Goal: Check status: Check status

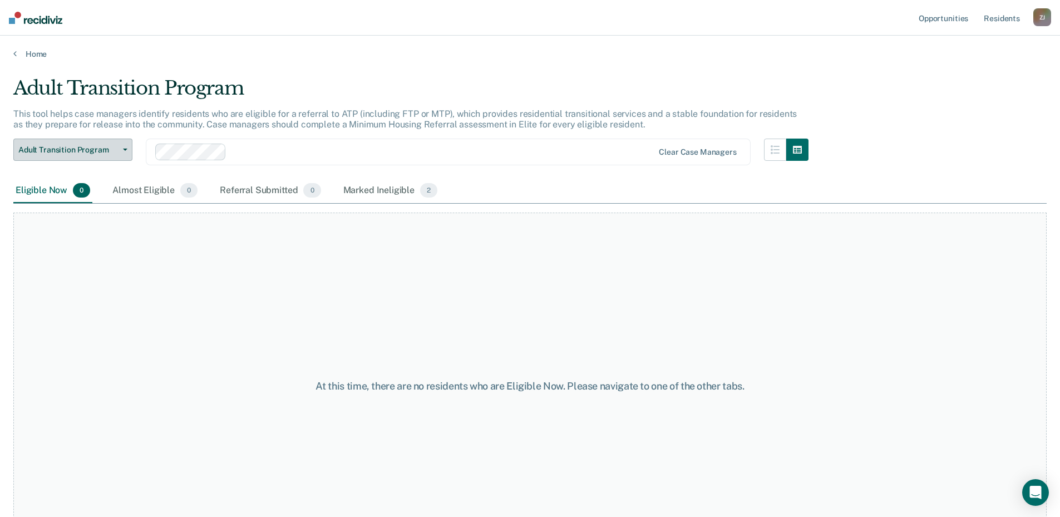
click at [104, 142] on button "Adult Transition Program" at bounding box center [72, 150] width 119 height 22
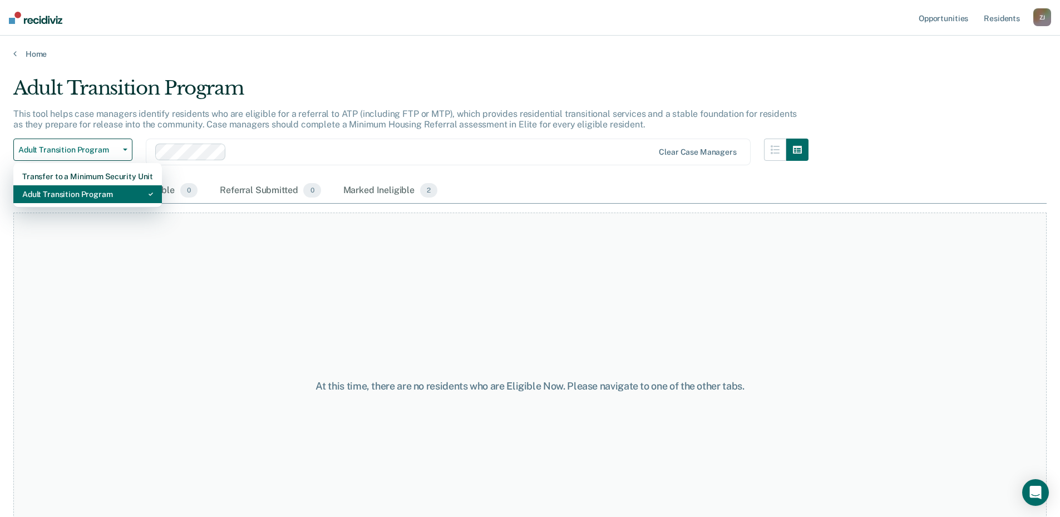
click at [102, 193] on div "Adult Transition Program" at bounding box center [87, 194] width 131 height 18
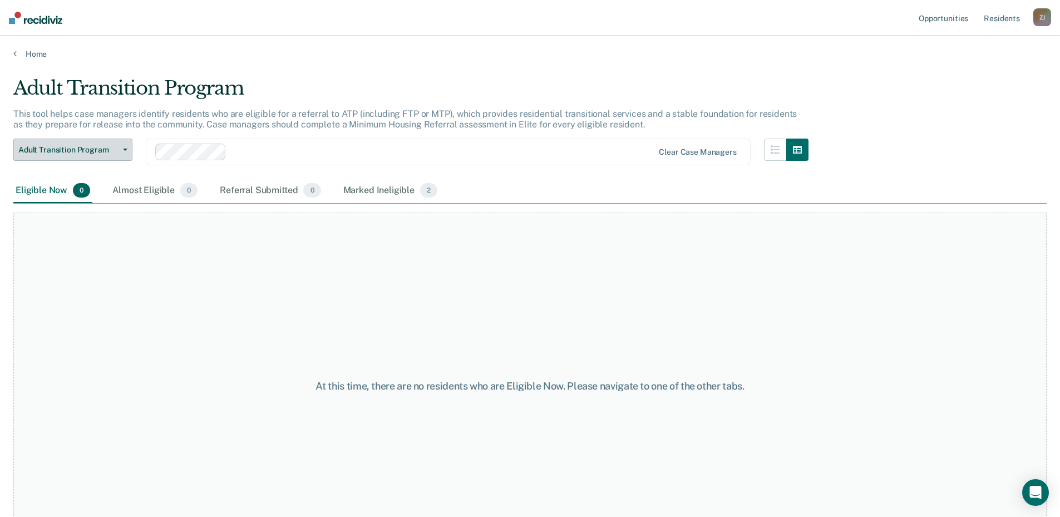
click at [105, 146] on span "Adult Transition Program" at bounding box center [68, 149] width 100 height 9
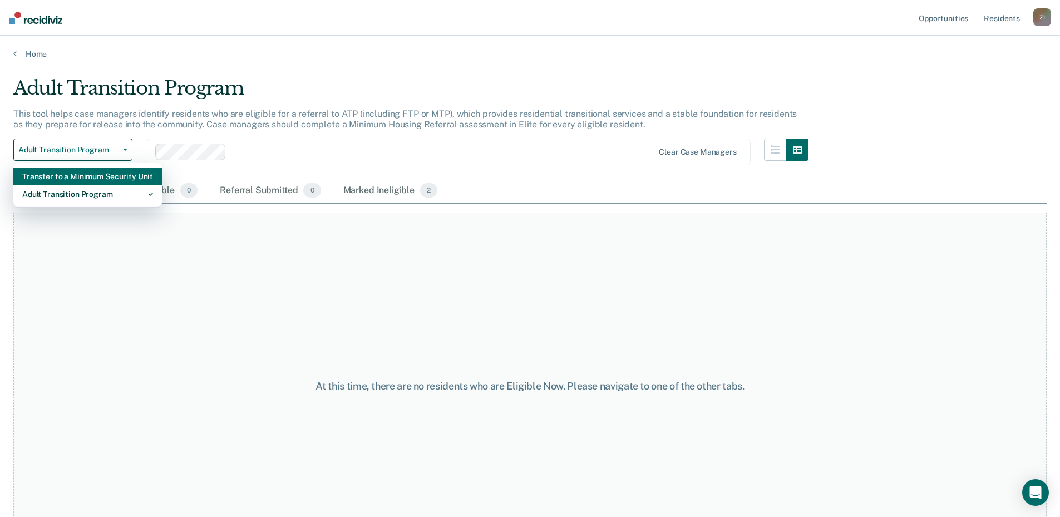
click at [104, 172] on div "Transfer to a Minimum Security Unit" at bounding box center [87, 177] width 131 height 18
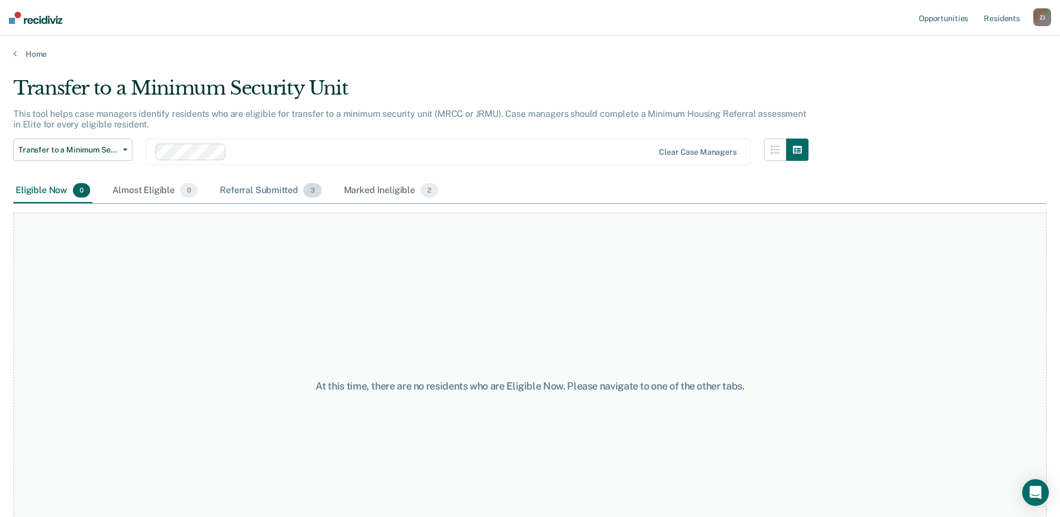
click at [264, 190] on div "Referral Submitted 3" at bounding box center [271, 191] width 106 height 24
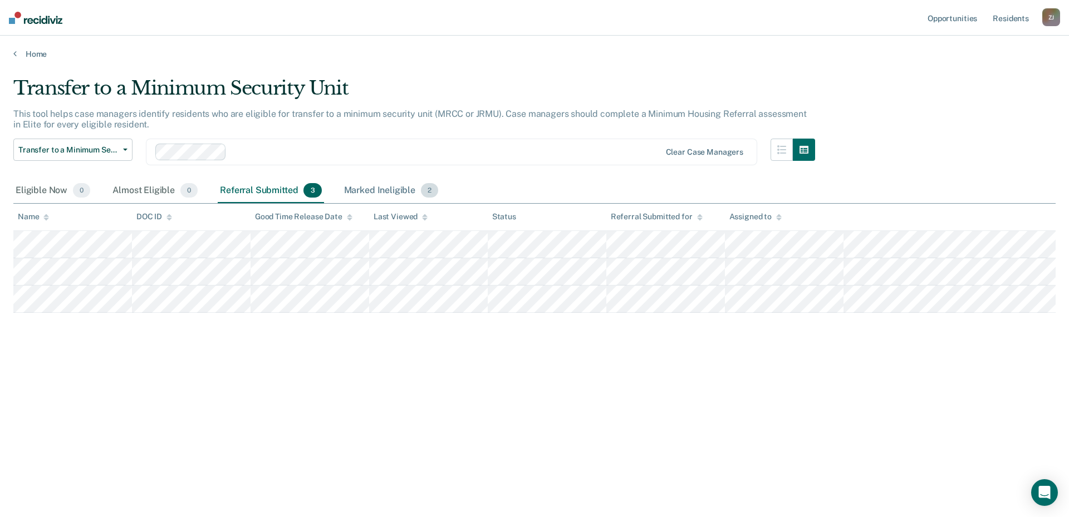
click at [363, 184] on div "Marked Ineligible 2" at bounding box center [391, 191] width 99 height 24
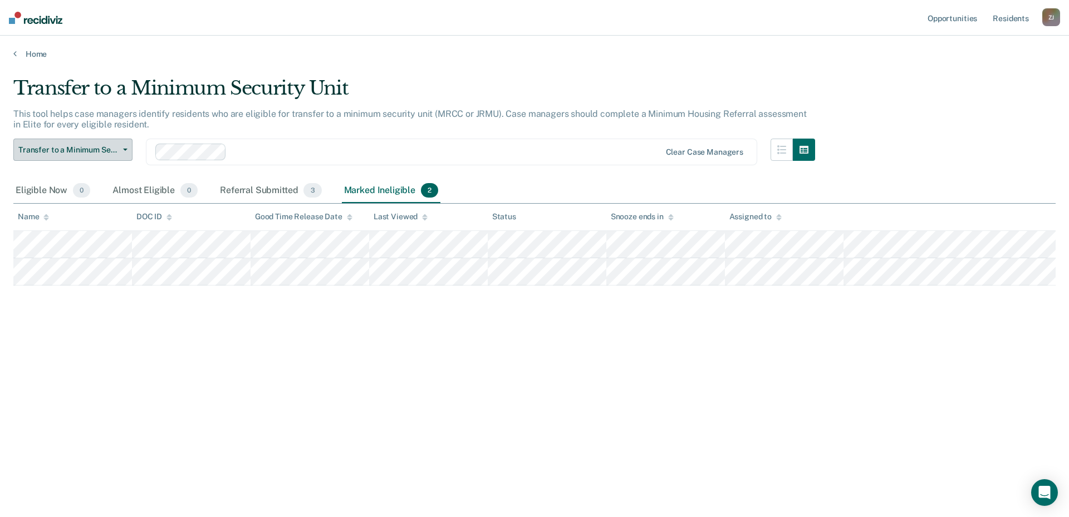
click at [100, 144] on button "Transfer to a Minimum Security Unit" at bounding box center [72, 150] width 119 height 22
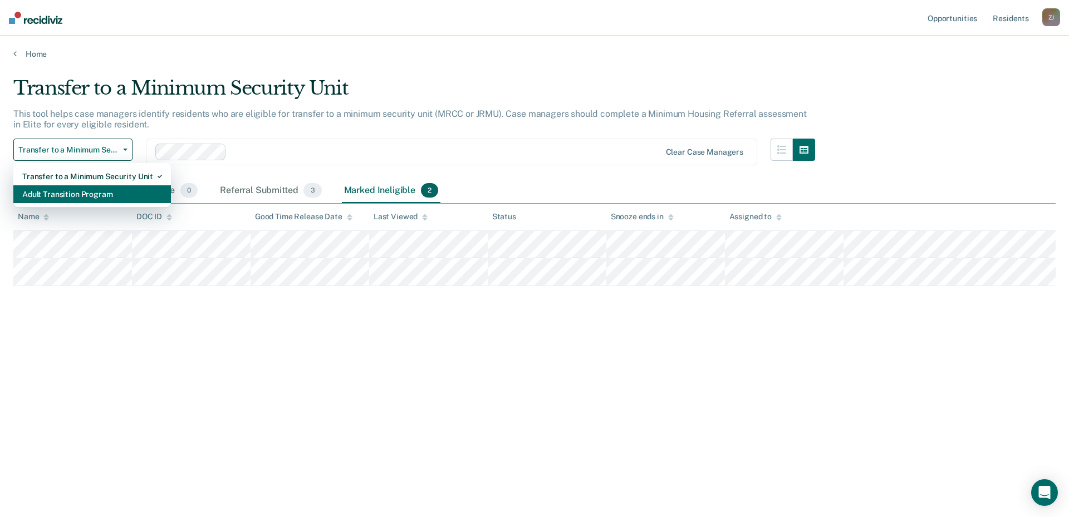
click at [91, 194] on div "Adult Transition Program" at bounding box center [92, 194] width 140 height 18
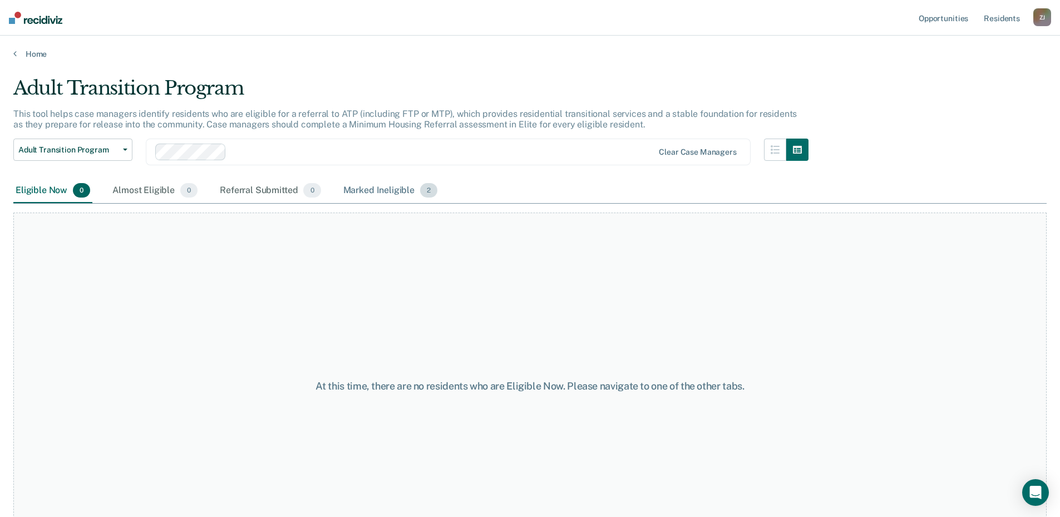
click at [368, 190] on div "Marked Ineligible 2" at bounding box center [390, 191] width 99 height 24
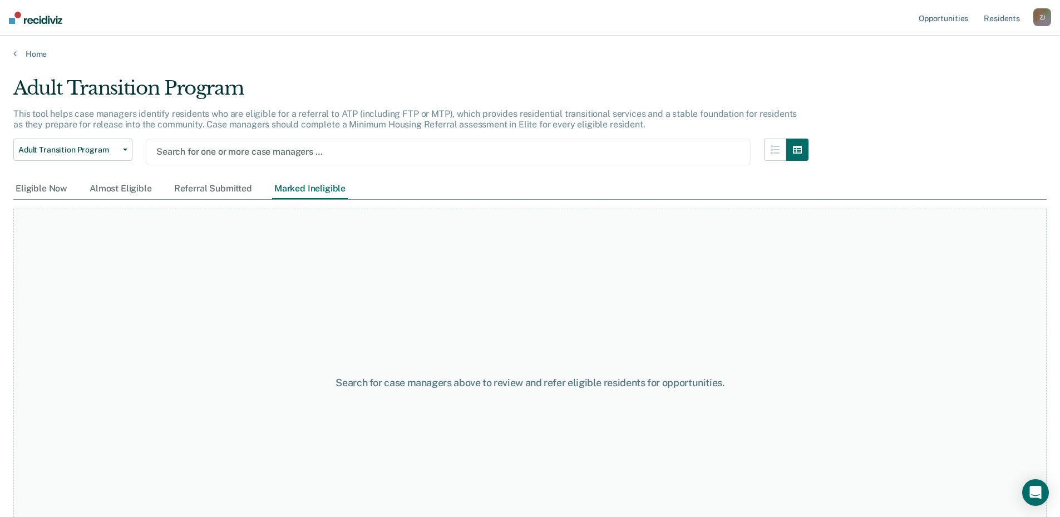
click at [207, 149] on div at bounding box center [448, 151] width 584 height 13
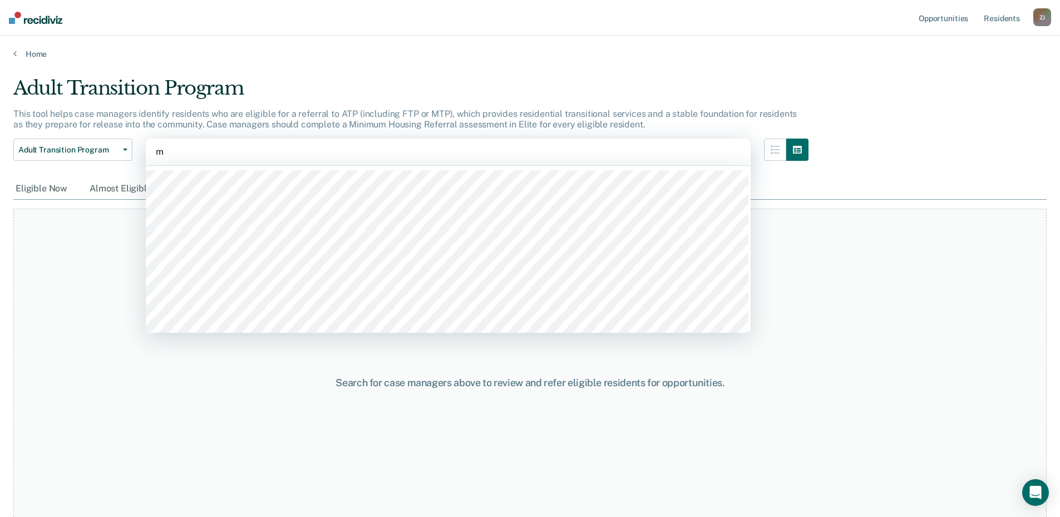
type input "ma"
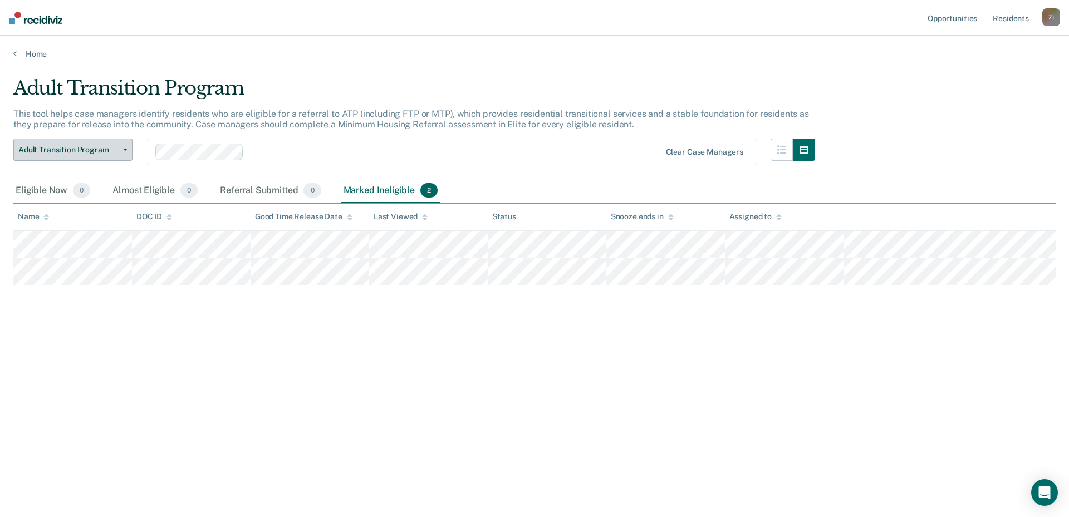
click at [87, 150] on span "Adult Transition Program" at bounding box center [68, 149] width 100 height 9
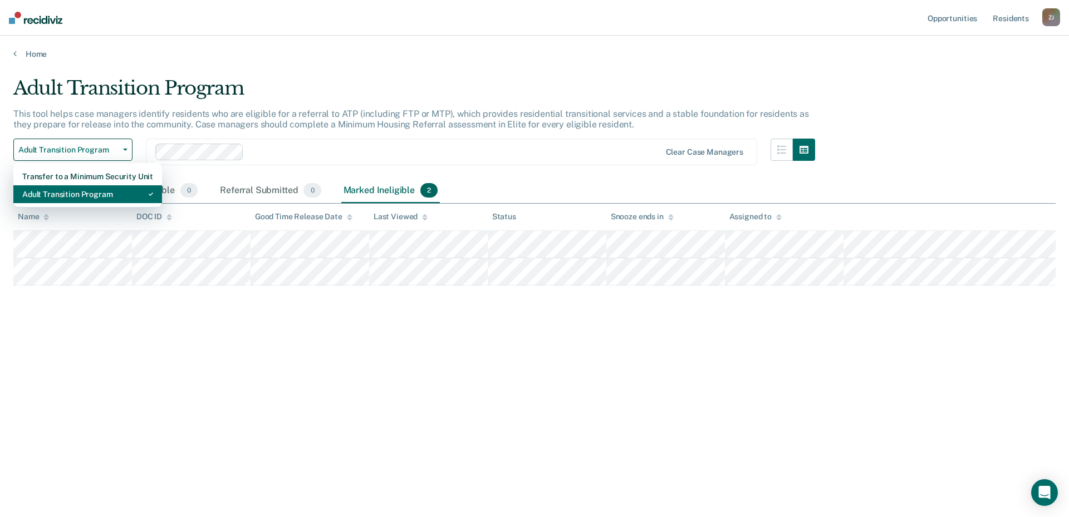
click at [69, 197] on div "Adult Transition Program" at bounding box center [87, 194] width 131 height 18
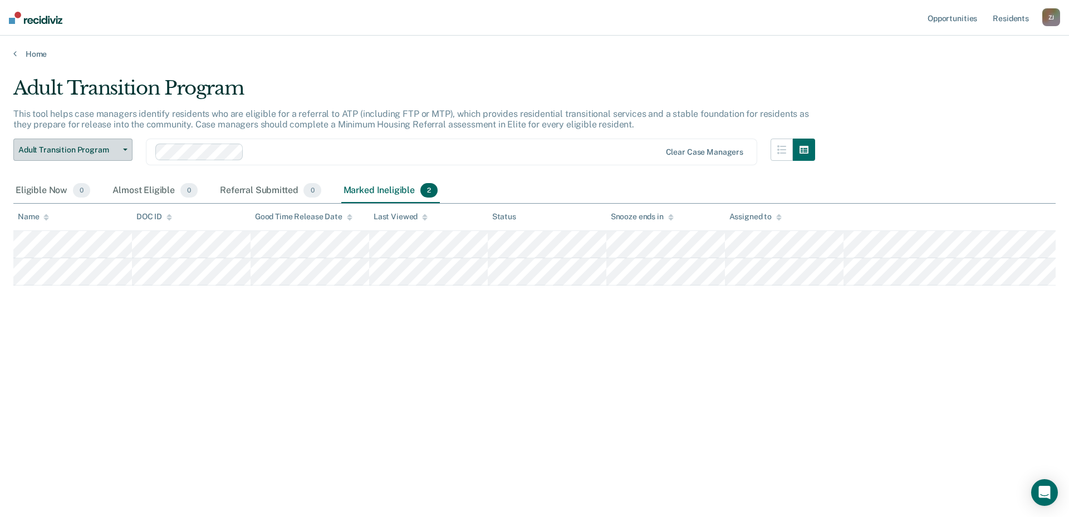
click at [74, 144] on button "Adult Transition Program" at bounding box center [72, 150] width 119 height 22
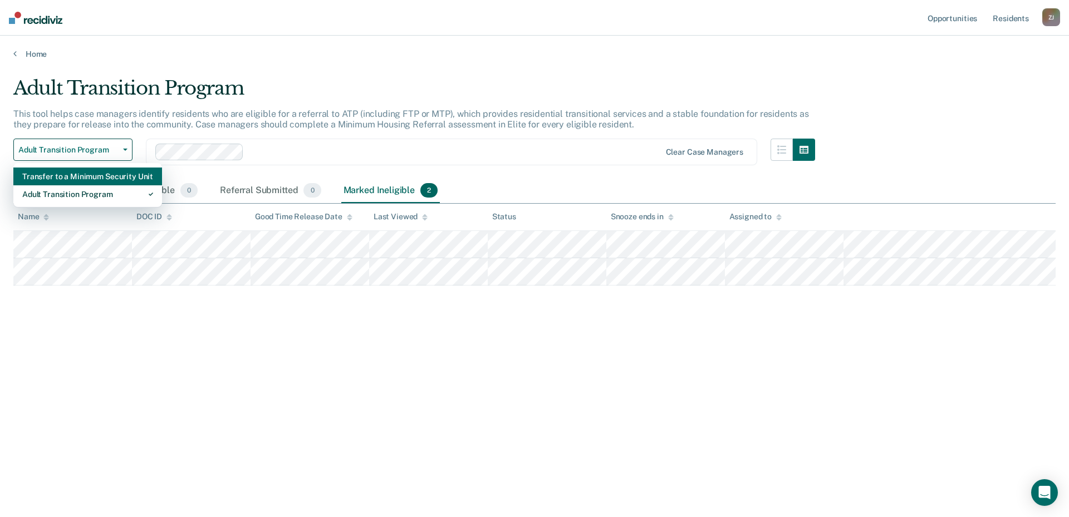
click at [79, 176] on div "Transfer to a Minimum Security Unit" at bounding box center [87, 177] width 131 height 18
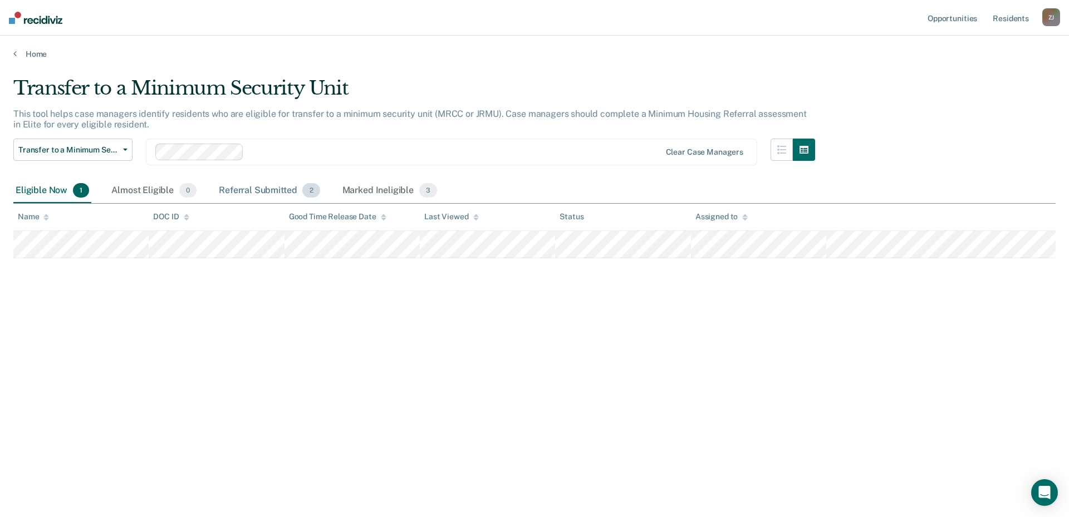
click at [252, 187] on div "Referral Submitted 2" at bounding box center [269, 191] width 105 height 24
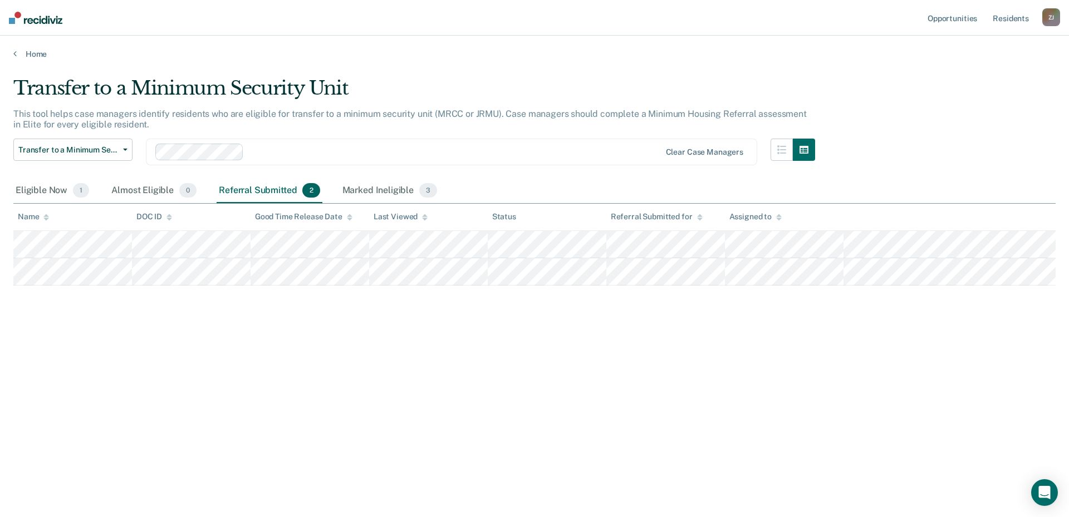
click at [334, 185] on div "Eligible Now 1 Almost Eligible 0 Referral Submitted 2 Marked Ineligible 3" at bounding box center [226, 191] width 426 height 24
click at [363, 193] on div "Marked Ineligible 3" at bounding box center [390, 191] width 100 height 24
